Goal: Transaction & Acquisition: Purchase product/service

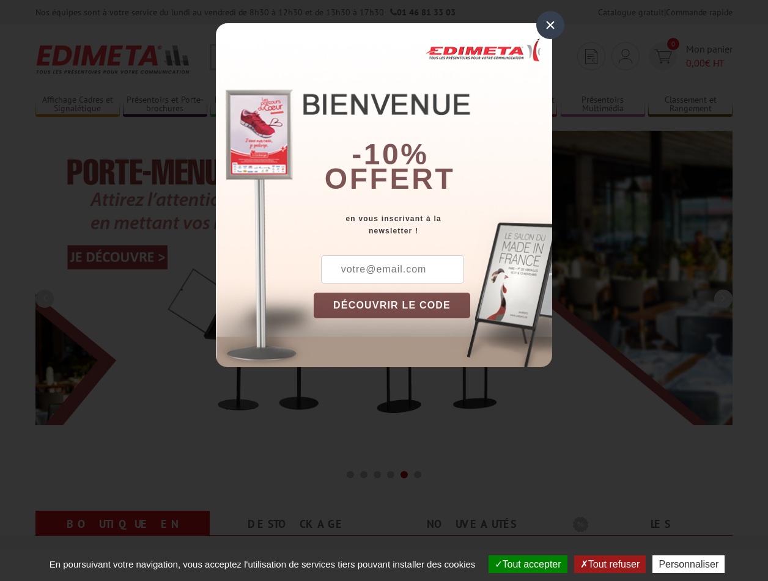
click at [522, 564] on button "Tout accepter" at bounding box center [527, 565] width 79 height 18
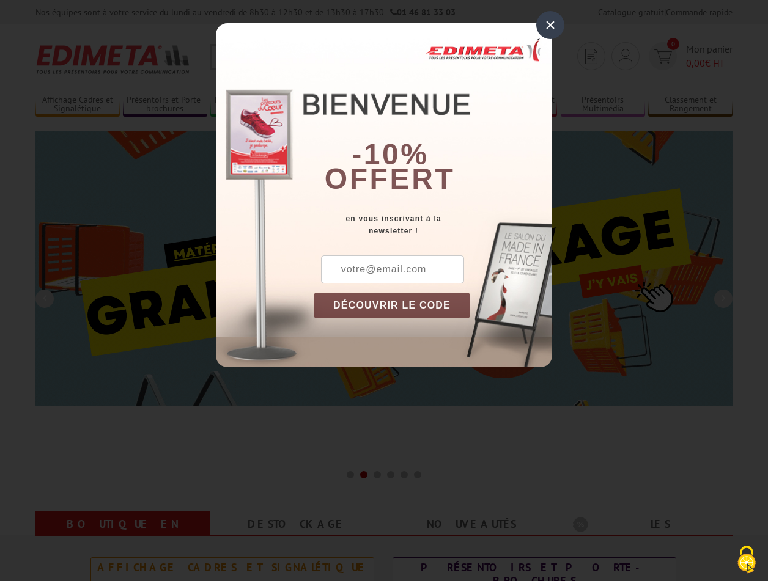
click at [550, 24] on div "×" at bounding box center [550, 25] width 28 height 28
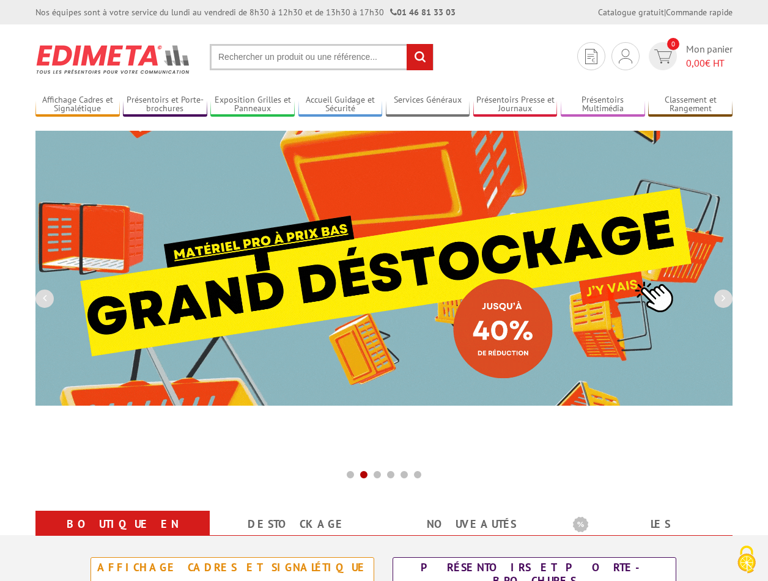
click at [0, 0] on div "Nos équipes sont à votre service du lundi au vendredi de 8h30 à 12h30 et de 13h…" at bounding box center [384, 12] width 768 height 24
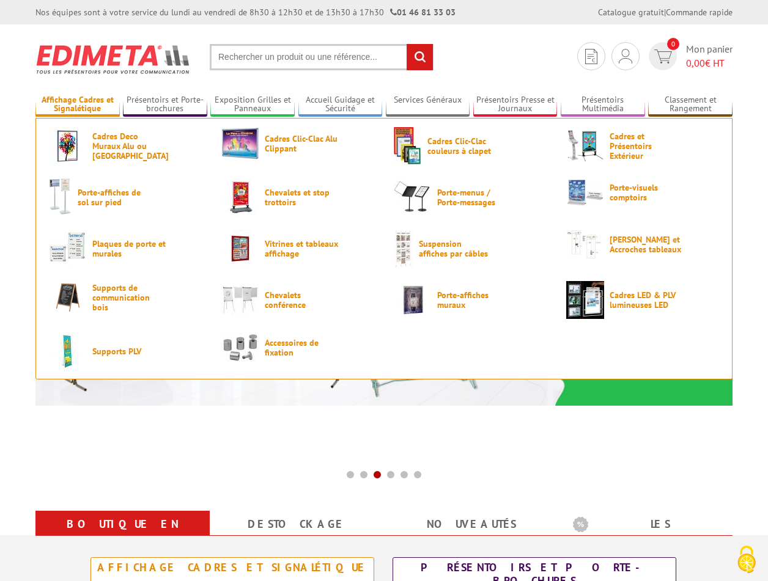
click at [77, 105] on link "Affichage Cadres et Signalétique" at bounding box center [77, 105] width 84 height 20
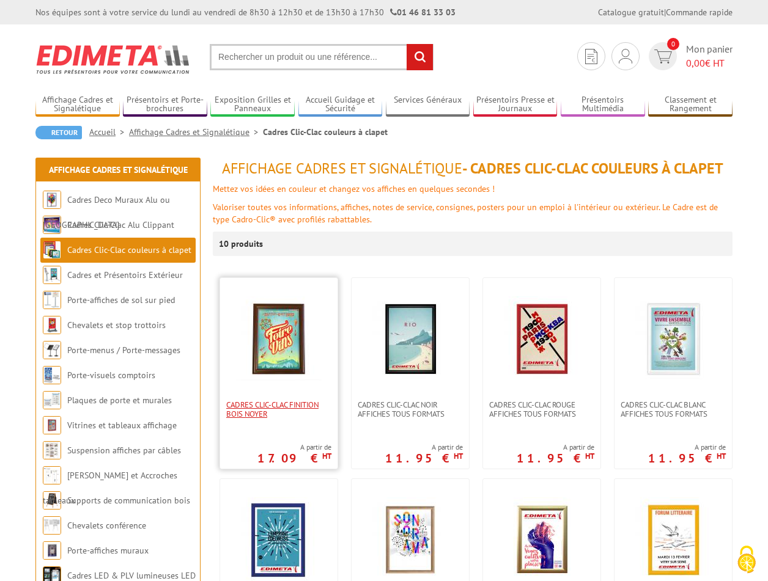
click at [279, 410] on span "CADRES CLIC-CLAC FINITION BOIS NOYER" at bounding box center [278, 409] width 105 height 18
